Goal: Find specific page/section: Find specific page/section

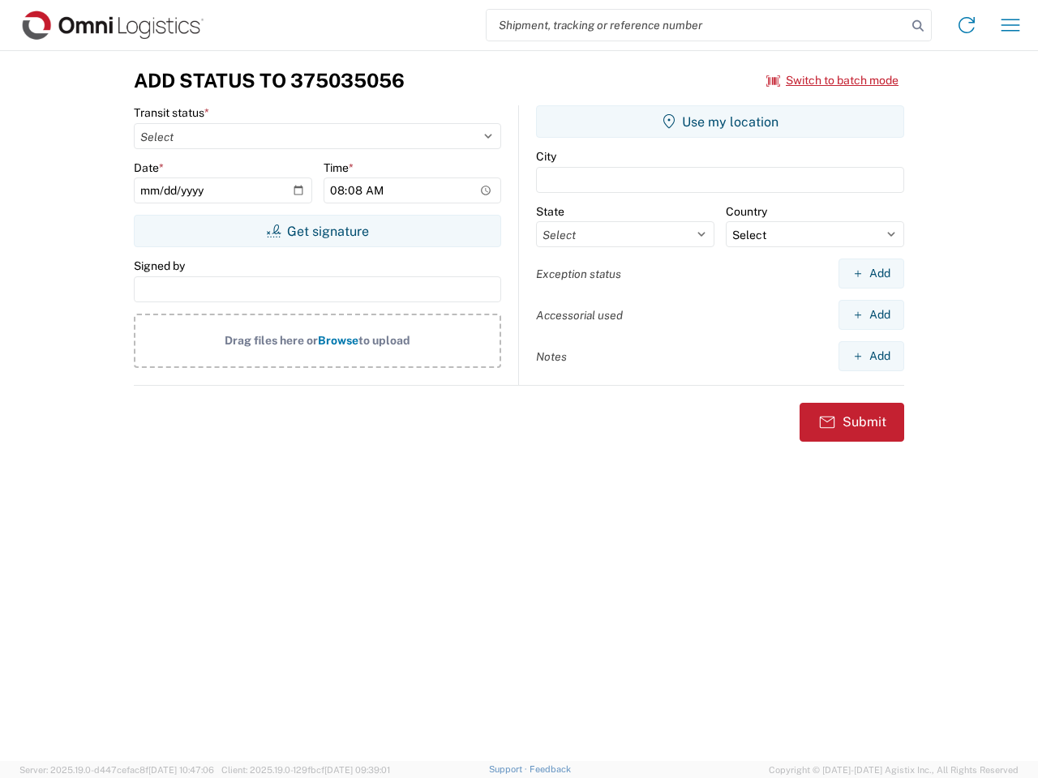
click at [696, 25] on input "search" at bounding box center [696, 25] width 420 height 31
click at [918, 26] on icon at bounding box center [917, 26] width 23 height 23
click at [966, 25] on icon at bounding box center [966, 25] width 26 height 26
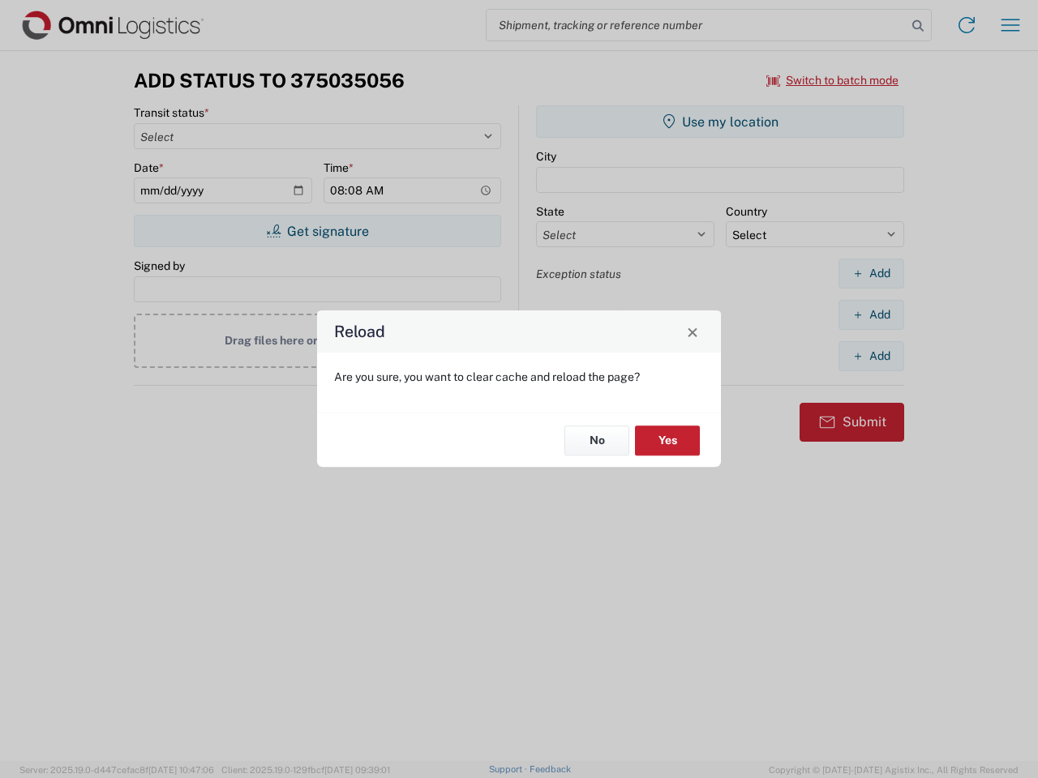
click at [1010, 25] on div "Reload Are you sure, you want to clear cache and reload the page? No Yes" at bounding box center [519, 389] width 1038 height 778
click at [832, 80] on div "Reload Are you sure, you want to clear cache and reload the page? No Yes" at bounding box center [519, 389] width 1038 height 778
click at [317, 231] on div "Reload Are you sure, you want to clear cache and reload the page? No Yes" at bounding box center [519, 389] width 1038 height 778
click at [720, 122] on div "Reload Are you sure, you want to clear cache and reload the page? No Yes" at bounding box center [519, 389] width 1038 height 778
click at [871, 273] on div "Reload Are you sure, you want to clear cache and reload the page? No Yes" at bounding box center [519, 389] width 1038 height 778
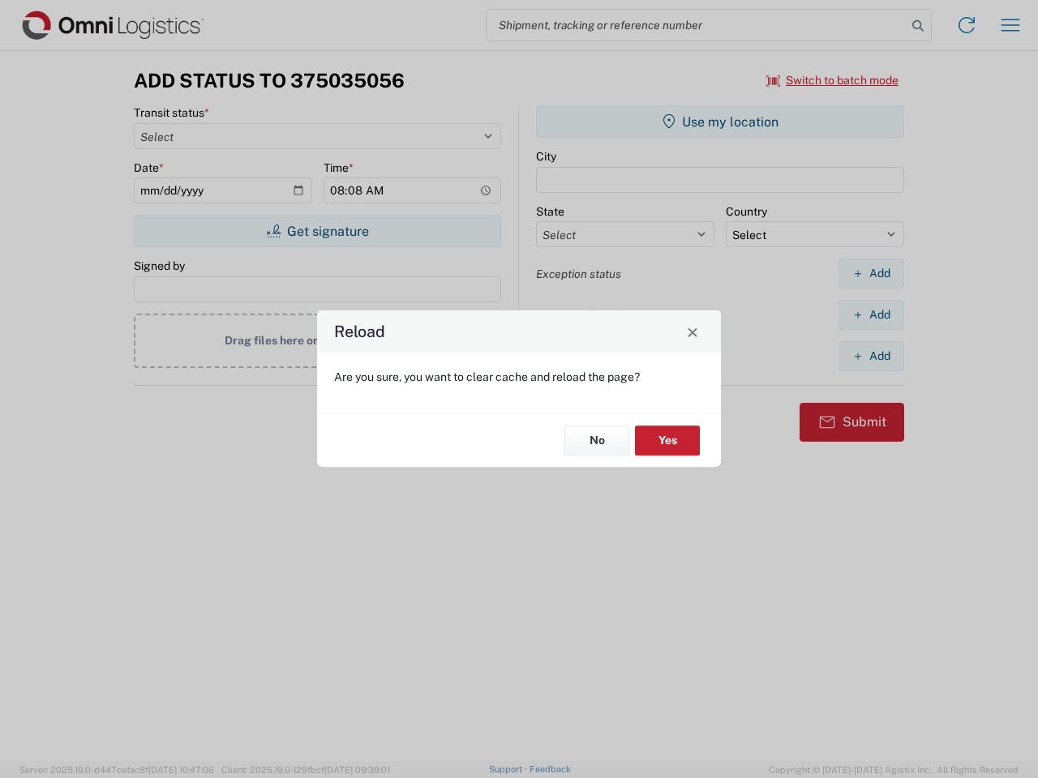
click at [871, 315] on div "Reload Are you sure, you want to clear cache and reload the page? No Yes" at bounding box center [519, 389] width 1038 height 778
click at [871, 356] on div "Reload Are you sure, you want to clear cache and reload the page? No Yes" at bounding box center [519, 389] width 1038 height 778
